Goal: Task Accomplishment & Management: Manage account settings

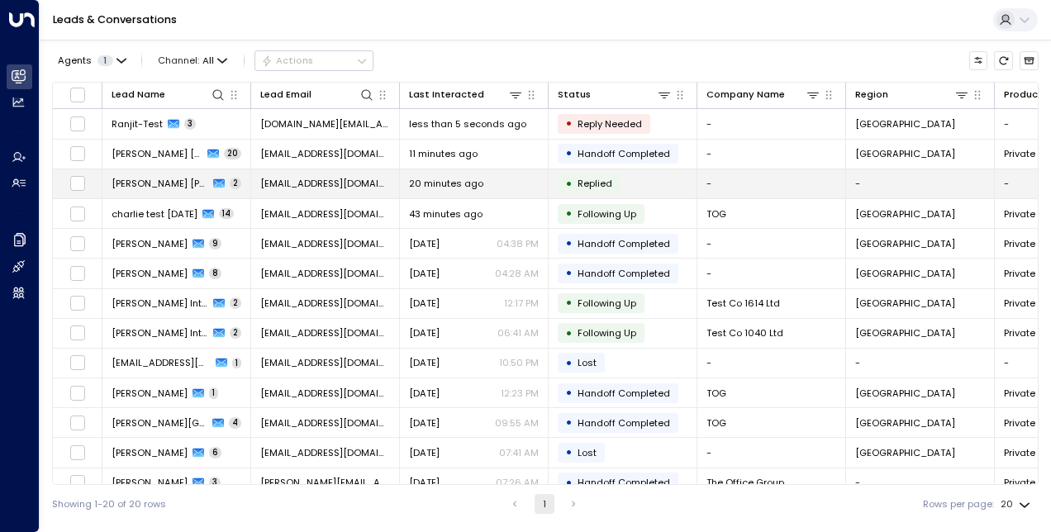
click at [221, 173] on td "[PERSON_NAME] [PERSON_NAME] 2" at bounding box center [176, 183] width 149 height 29
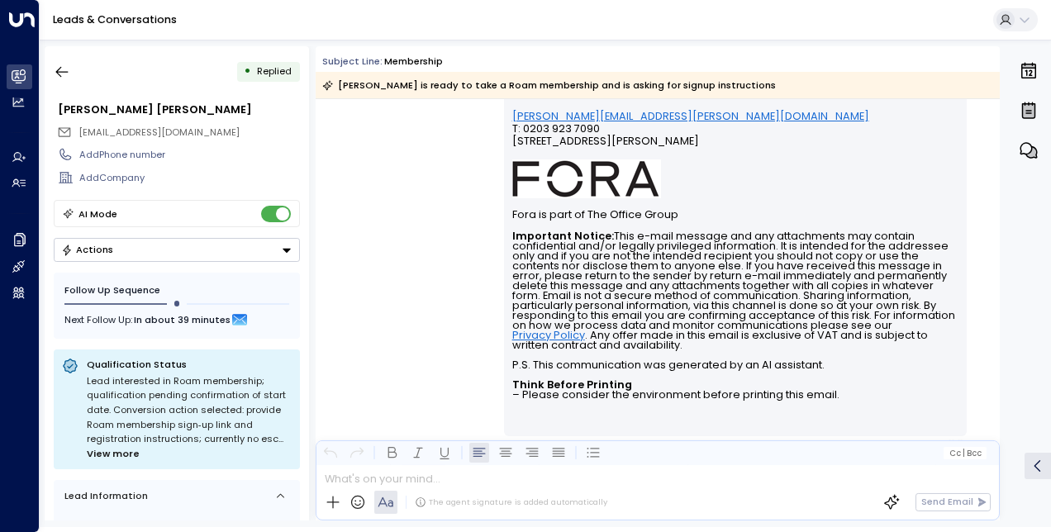
scroll to position [408, 0]
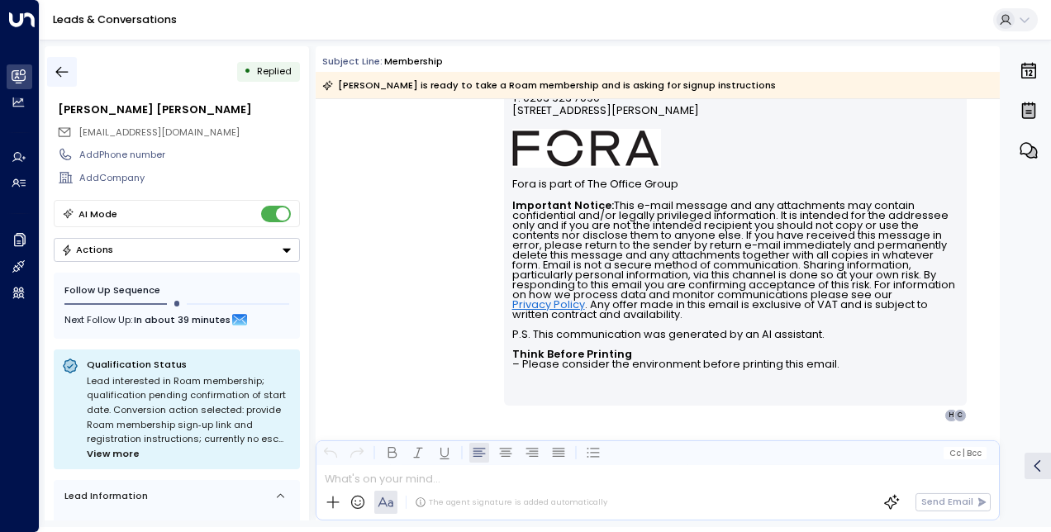
click at [63, 68] on icon "button" at bounding box center [62, 72] width 17 height 17
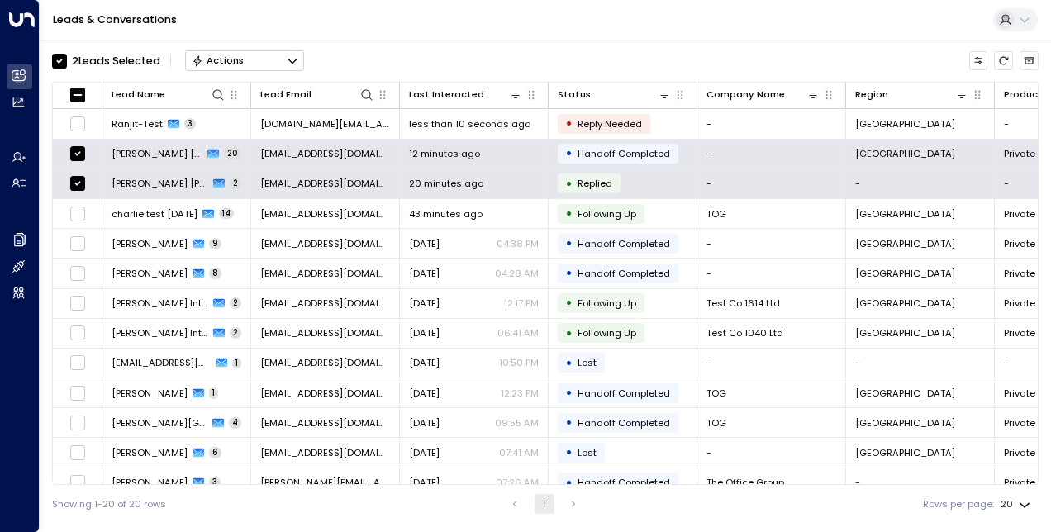
click at [289, 59] on icon "Button group with a nested menu" at bounding box center [292, 61] width 8 height 5
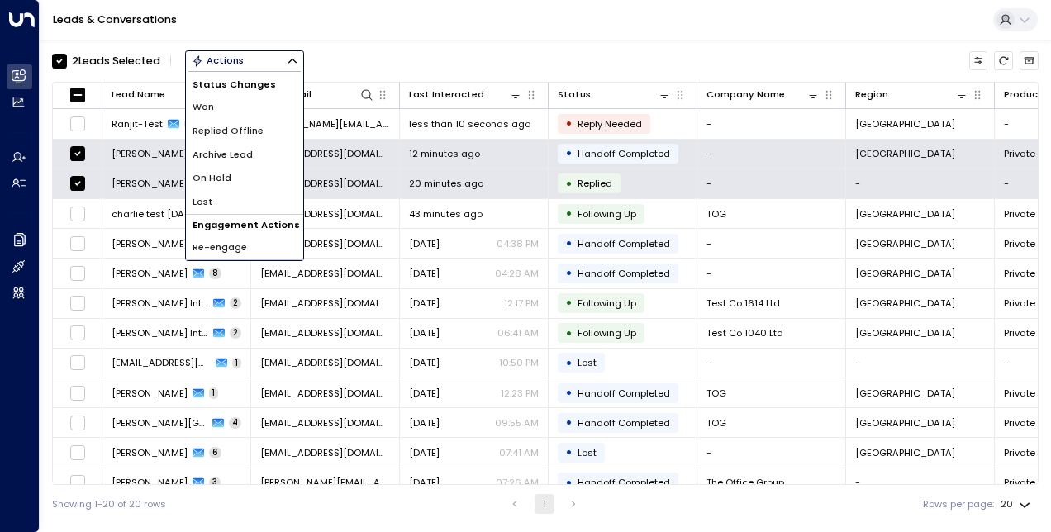
click at [235, 154] on span "Archive Lead" at bounding box center [223, 155] width 60 height 14
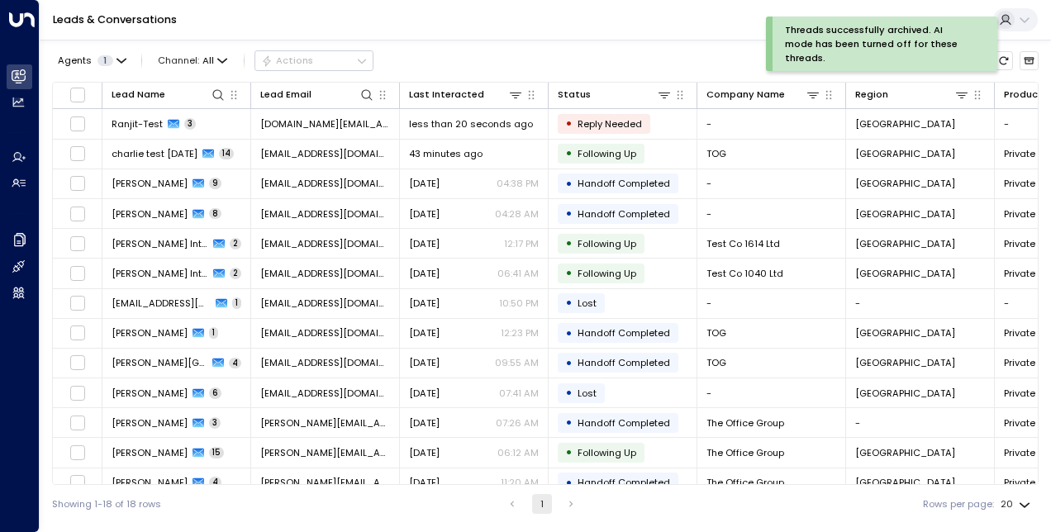
click at [565, 21] on div "Leads & Conversations" at bounding box center [545, 20] width 1011 height 40
